Goal: Information Seeking & Learning: Learn about a topic

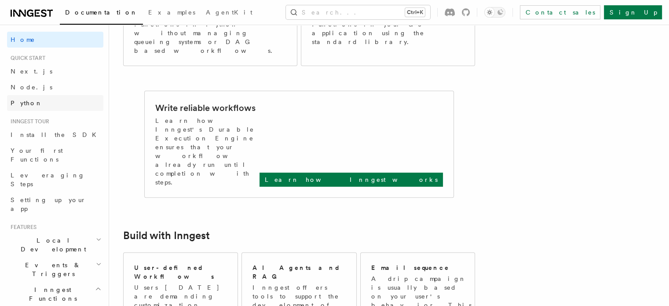
click at [33, 101] on link "Python" at bounding box center [55, 103] width 96 height 16
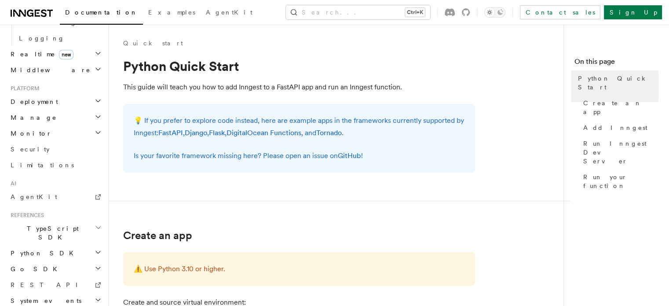
scroll to position [398, 0]
click at [54, 245] on h2 "Python SDK" at bounding box center [55, 253] width 96 height 16
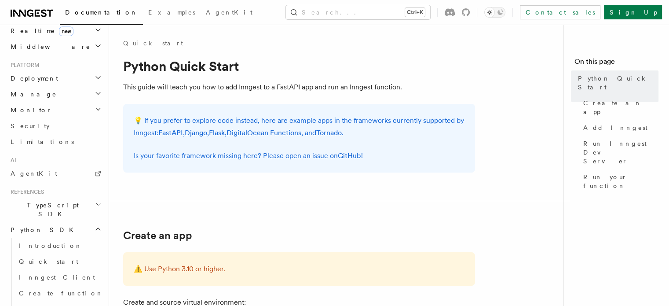
scroll to position [442, 0]
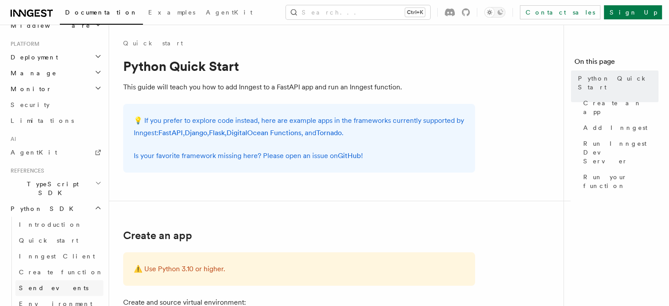
click at [40, 284] on span "Send events" at bounding box center [54, 287] width 70 height 7
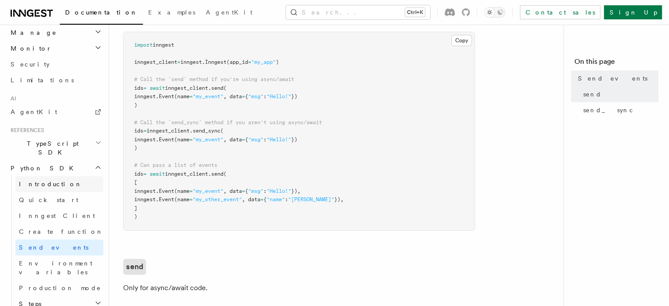
scroll to position [530, 0]
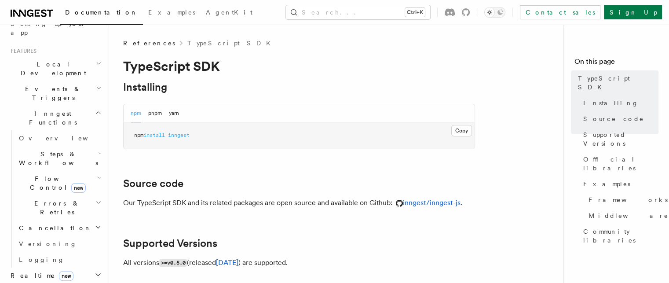
scroll to position [132, 0]
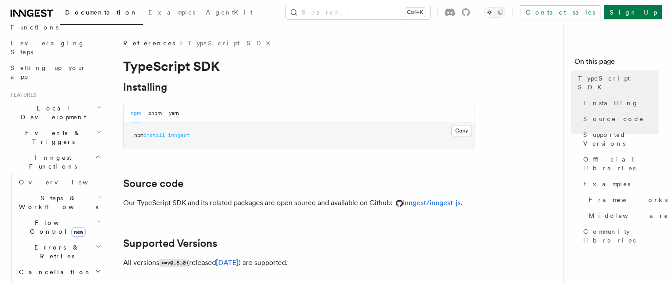
click at [44, 129] on span "Events & Triggers" at bounding box center [51, 138] width 89 height 18
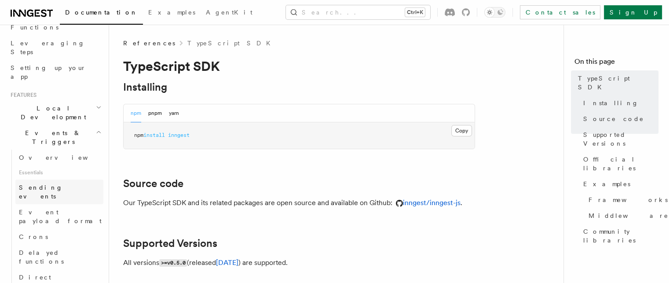
click at [50, 184] on span "Sending events" at bounding box center [41, 192] width 44 height 16
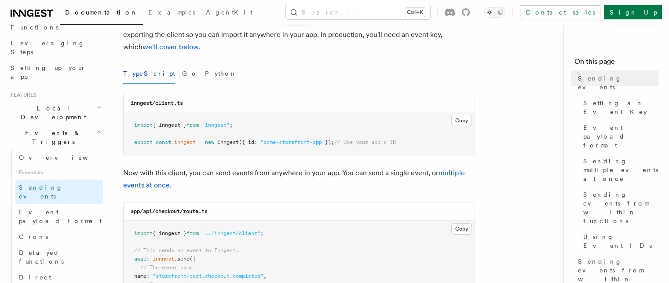
scroll to position [176, 0]
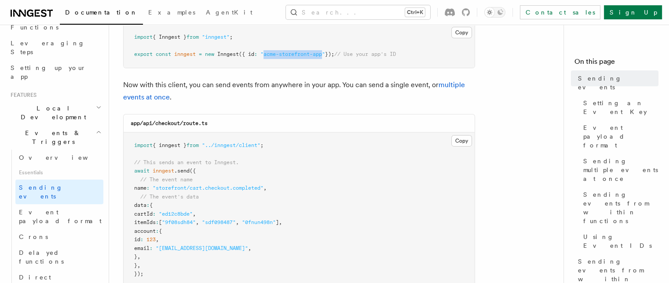
drag, startPoint x: 327, startPoint y: 52, endPoint x: 267, endPoint y: 54, distance: 59.4
click at [267, 54] on span ""acme-storefront-app"" at bounding box center [293, 54] width 65 height 6
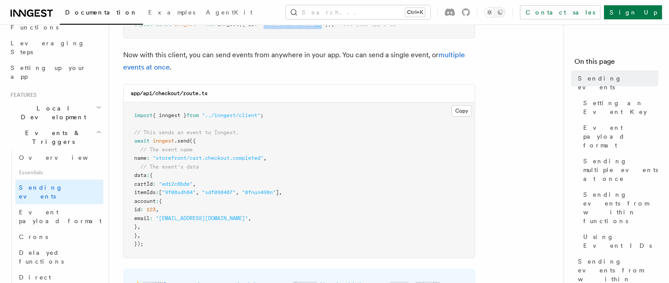
scroll to position [220, 0]
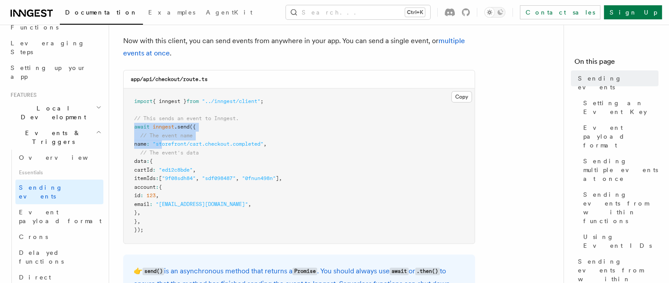
drag, startPoint x: 134, startPoint y: 126, endPoint x: 168, endPoint y: 145, distance: 39.0
click at [168, 145] on code "import { inngest } from "../inngest/client" ; // This sends an event to Inngest…" at bounding box center [208, 165] width 148 height 135
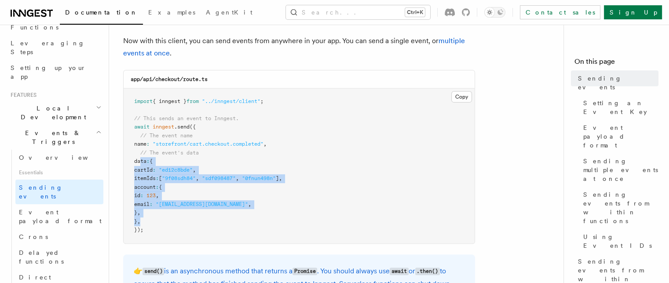
drag, startPoint x: 141, startPoint y: 161, endPoint x: 170, endPoint y: 219, distance: 64.9
click at [170, 219] on pre "import { inngest } from "../inngest/client" ; // This sends an event to Inngest…" at bounding box center [299, 165] width 351 height 155
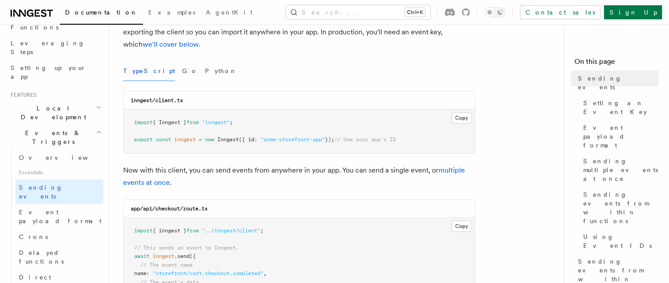
scroll to position [44, 0]
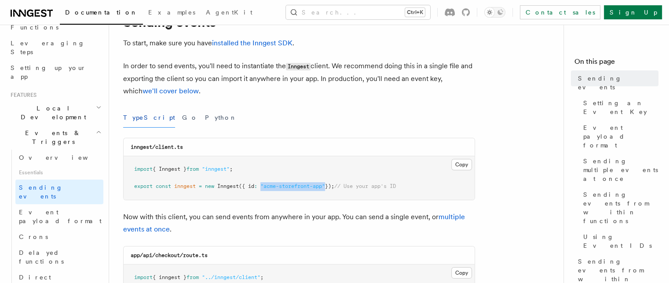
drag, startPoint x: 263, startPoint y: 186, endPoint x: 331, endPoint y: 186, distance: 68.7
click at [331, 186] on span "export const inngest = new Inngest ({ id : "acme-storefront-app" }); // Use you…" at bounding box center [265, 186] width 262 height 6
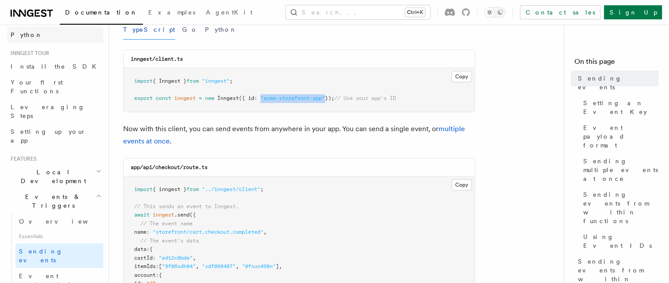
scroll to position [88, 0]
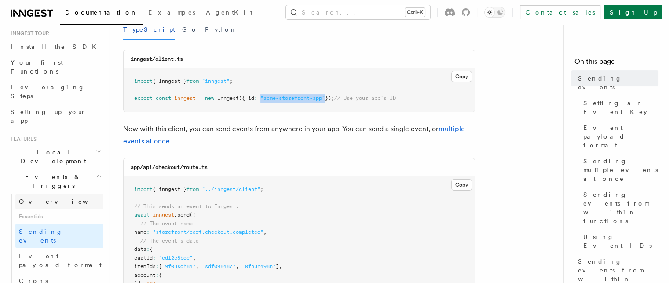
click at [41, 198] on span "Overview" at bounding box center [64, 201] width 91 height 7
